Goal: Find specific page/section: Find specific page/section

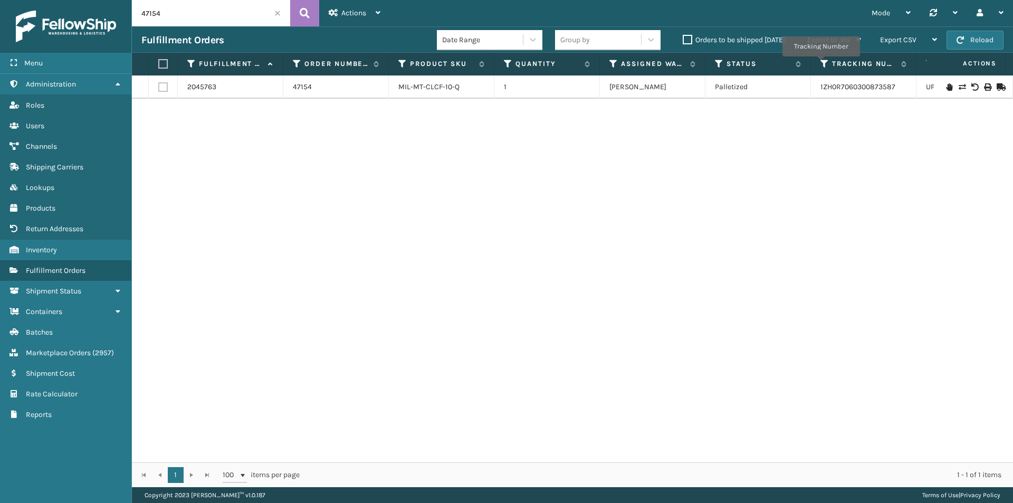
click at [167, 16] on input "47154" at bounding box center [211, 13] width 158 height 26
drag, startPoint x: 167, startPoint y: 16, endPoint x: 125, endPoint y: 14, distance: 41.8
click at [125, 0] on div "Menu Administration Roles Users Channels Shipping Carriers Lookups Products Ret…" at bounding box center [506, 0] width 1013 height 0
paste input "036"
type input "47036"
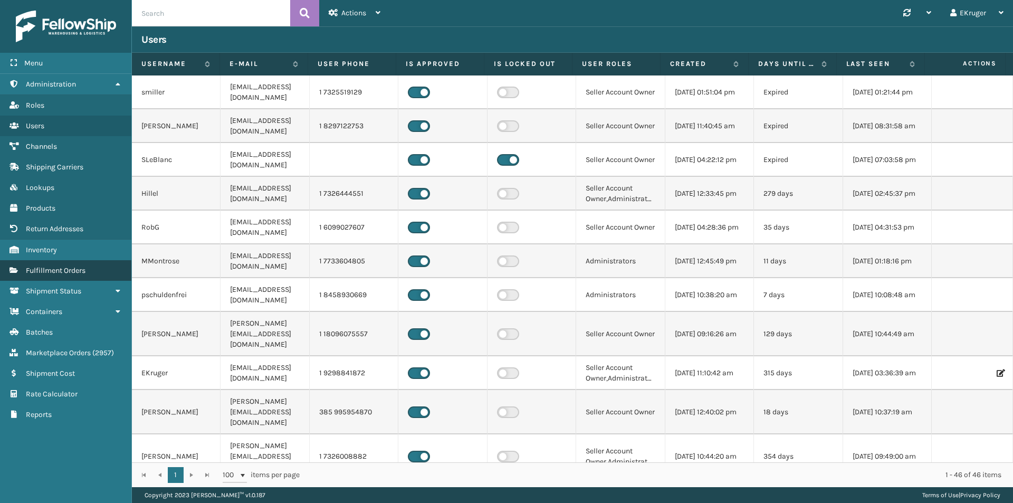
click at [65, 263] on link "Fulfillment Orders" at bounding box center [65, 270] width 131 height 21
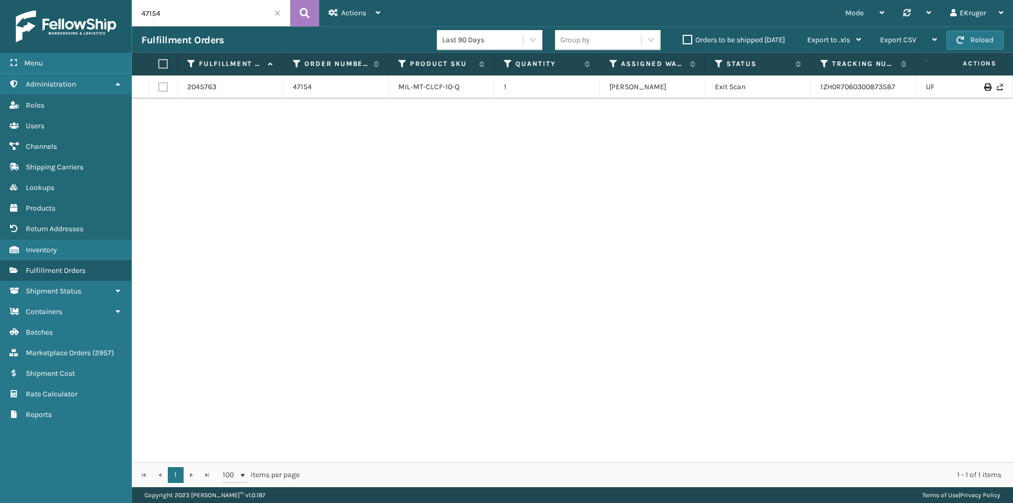
drag, startPoint x: 184, startPoint y: 20, endPoint x: 136, endPoint y: 25, distance: 47.8
click at [136, 25] on input "47154" at bounding box center [211, 13] width 158 height 26
paste input "036"
type input "47036"
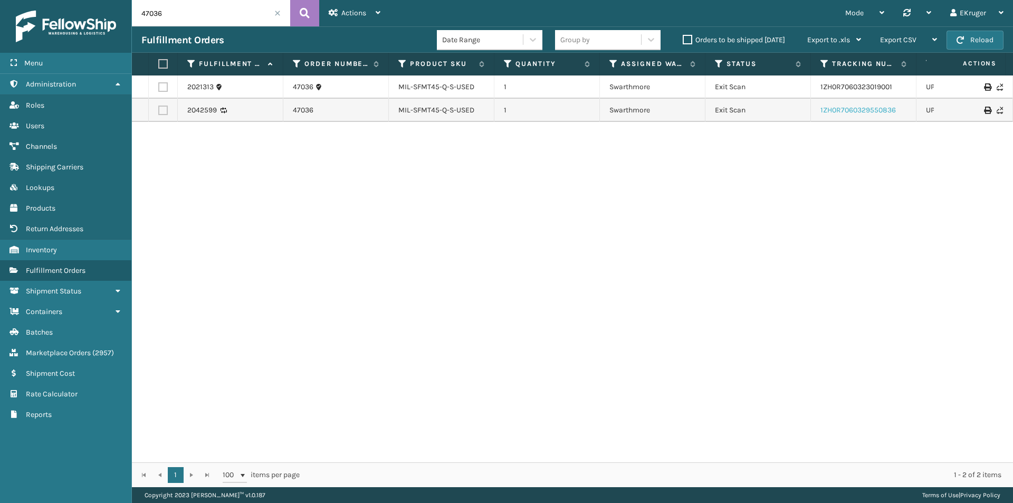
click at [843, 110] on link "1ZH0R7060329550836" at bounding box center [858, 110] width 75 height 9
drag, startPoint x: 396, startPoint y: 110, endPoint x: 453, endPoint y: 109, distance: 57.0
click at [453, 109] on td "MIL-SFMT45-Q-S-USED" at bounding box center [442, 110] width 106 height 23
copy link "MIL-SFMT45-Q-S"
click at [32, 246] on span "Inventory" at bounding box center [41, 249] width 31 height 9
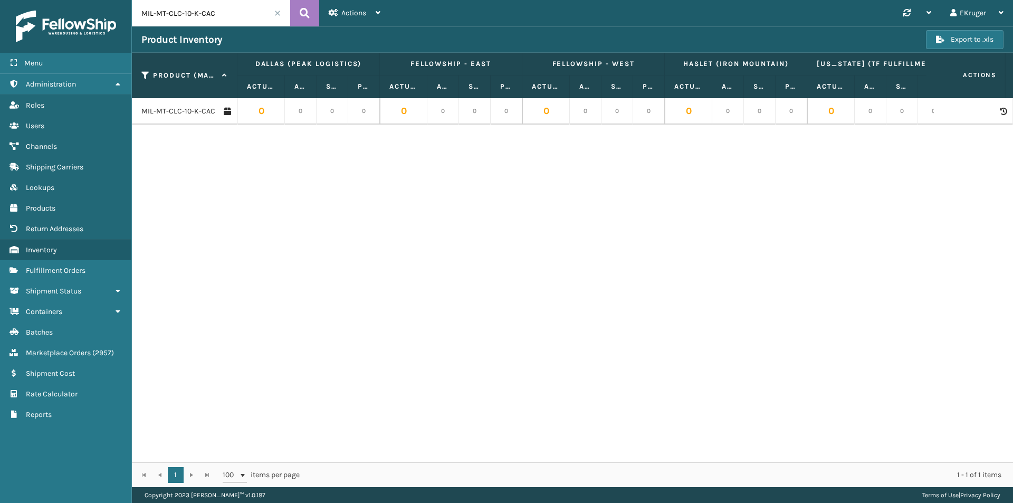
click at [215, 15] on input "MIL-MT-CLC-10-K-CAC" at bounding box center [211, 13] width 158 height 26
drag, startPoint x: 215, startPoint y: 15, endPoint x: 131, endPoint y: 17, distance: 83.4
click at [131, 0] on div "Menu Administration Roles Users Channels Shipping Carriers Lookups Products Ret…" at bounding box center [506, 0] width 1013 height 0
paste input "SFMT45-Q-S"
click at [188, 12] on input "MIL-SFMT45-Q-S" at bounding box center [211, 13] width 158 height 26
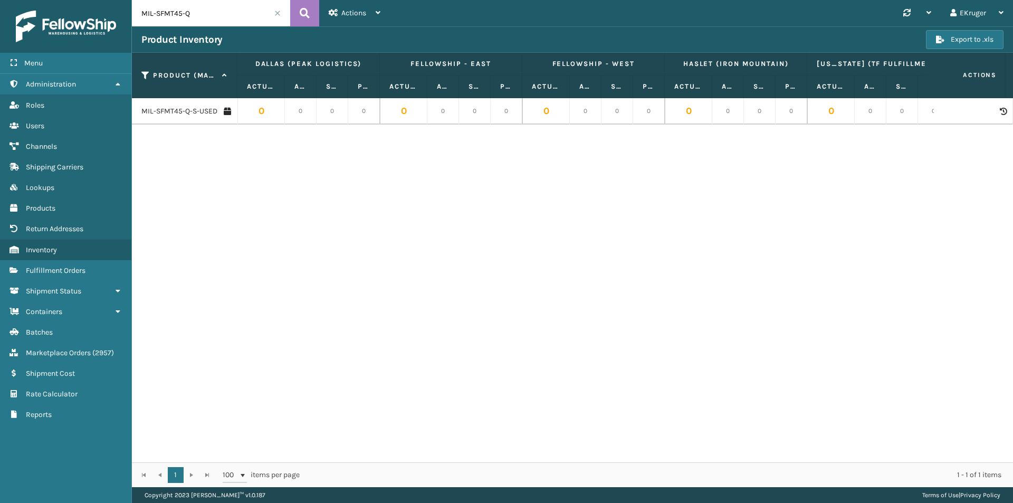
type input "MIL-SFMT45-Q"
